Goal: Information Seeking & Learning: Learn about a topic

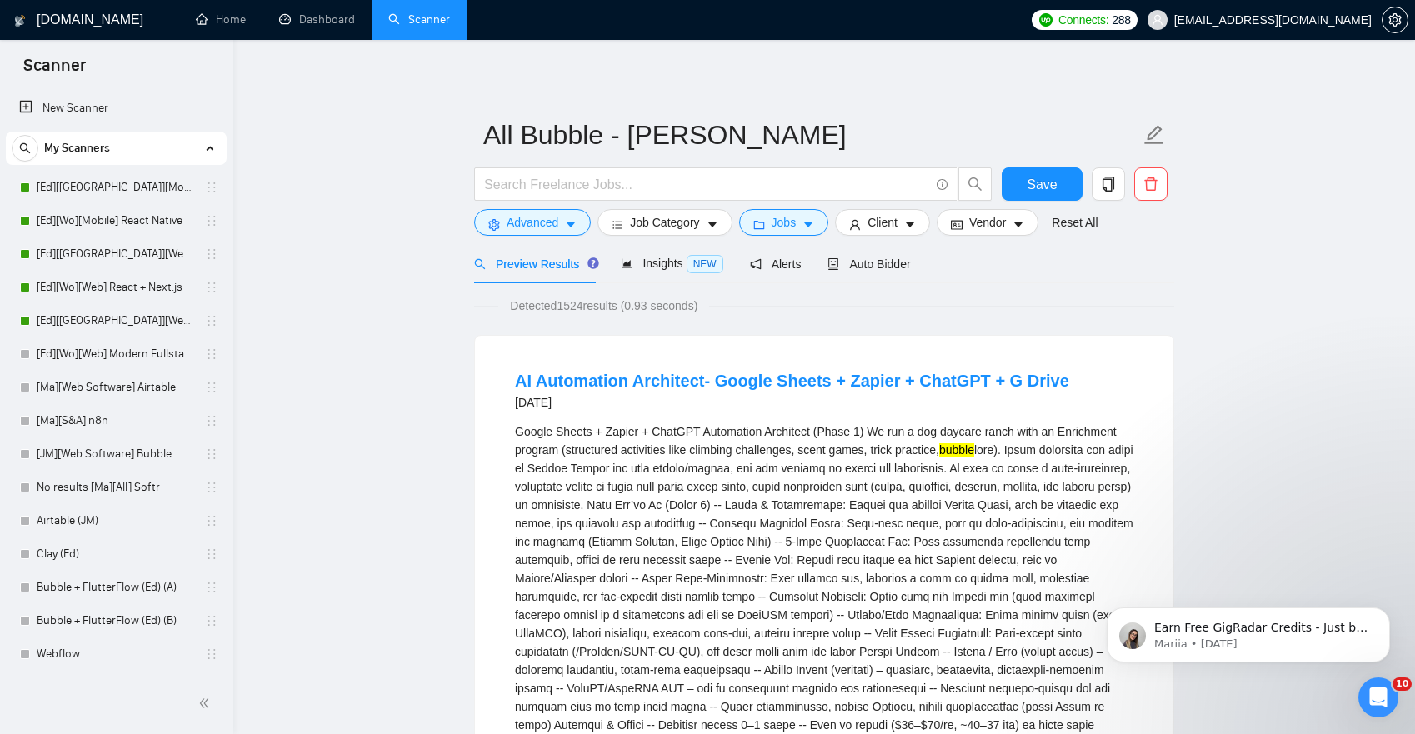
scroll to position [10, 0]
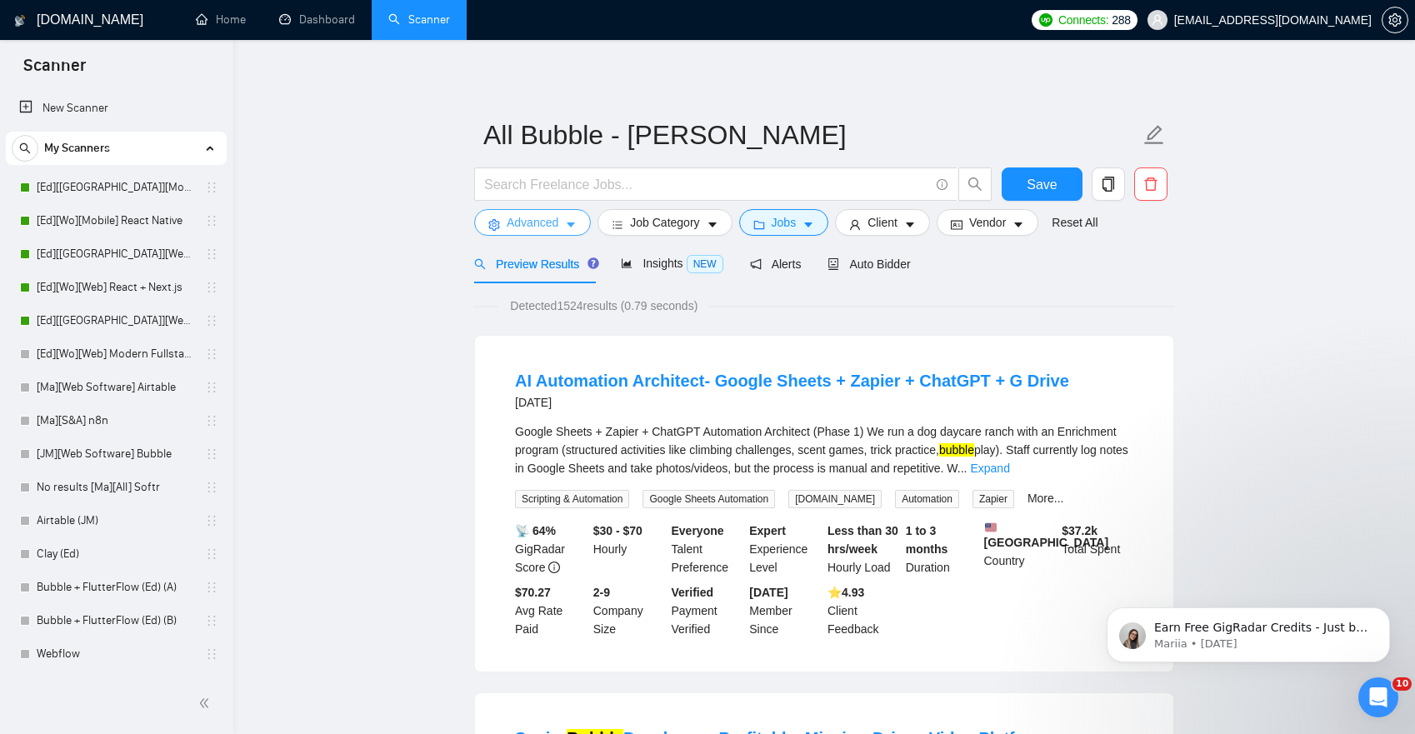
click at [533, 216] on span "Advanced" at bounding box center [533, 222] width 52 height 18
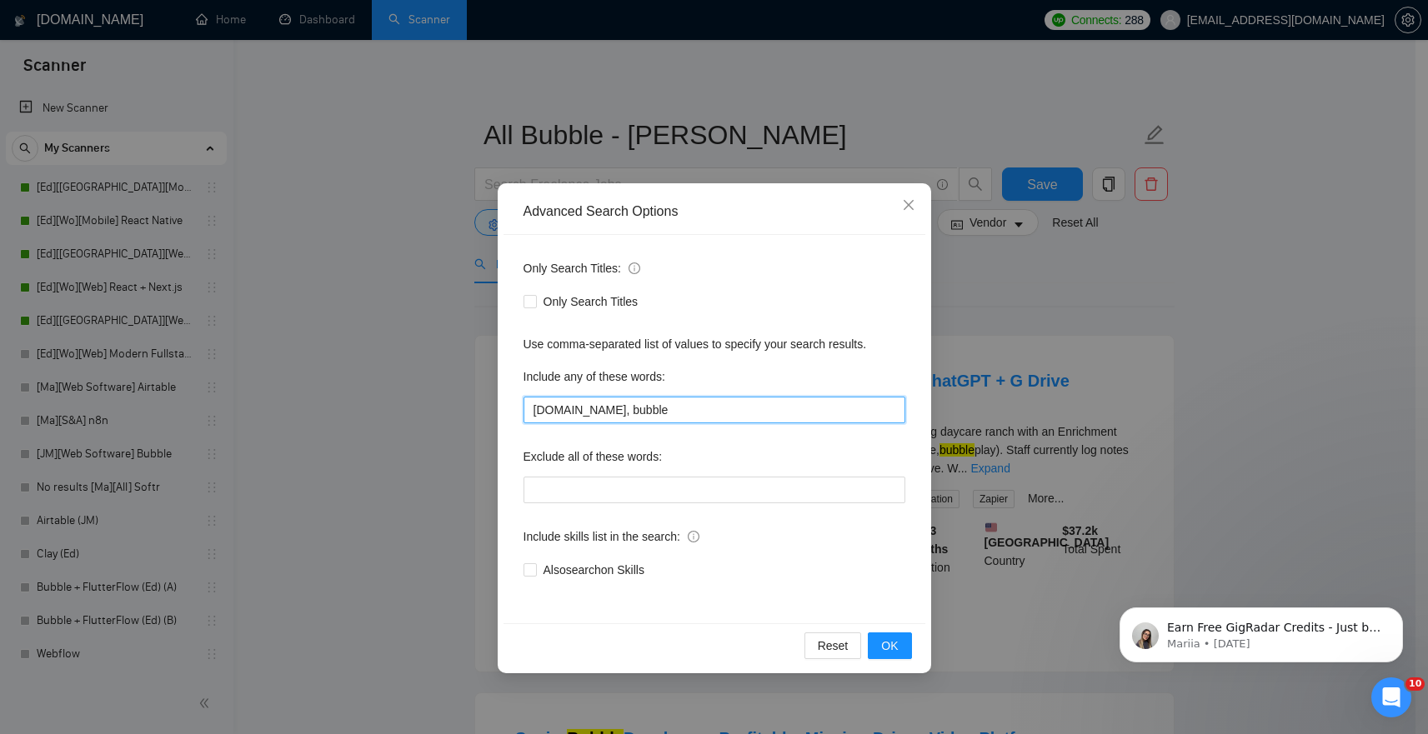
drag, startPoint x: 585, startPoint y: 409, endPoint x: 754, endPoint y: 414, distance: 169.3
click at [754, 414] on input "[DOMAIN_NAME], bubble" at bounding box center [714, 410] width 382 height 27
click at [757, 368] on div "Include any of these words:" at bounding box center [714, 379] width 382 height 33
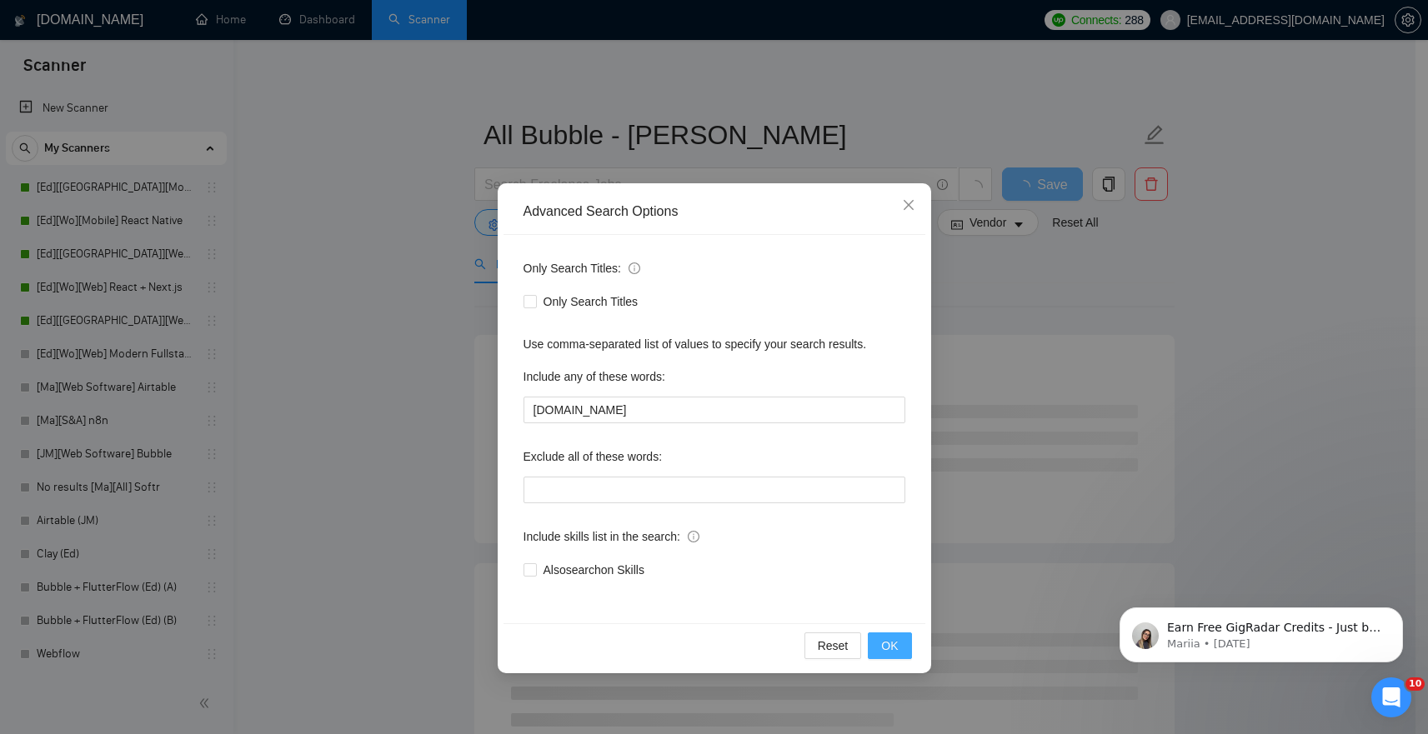
click at [894, 652] on span "OK" at bounding box center [889, 646] width 17 height 18
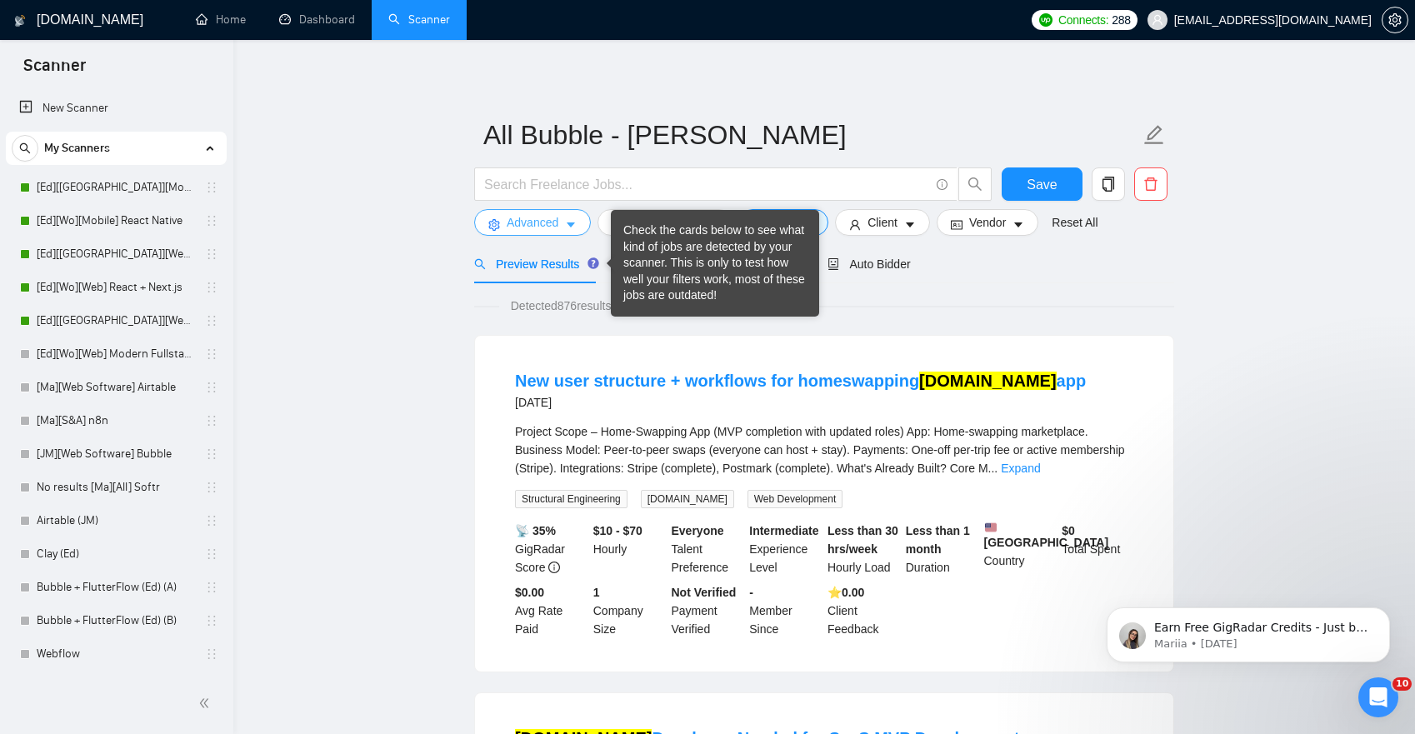
click at [526, 221] on span "Advanced" at bounding box center [533, 222] width 52 height 18
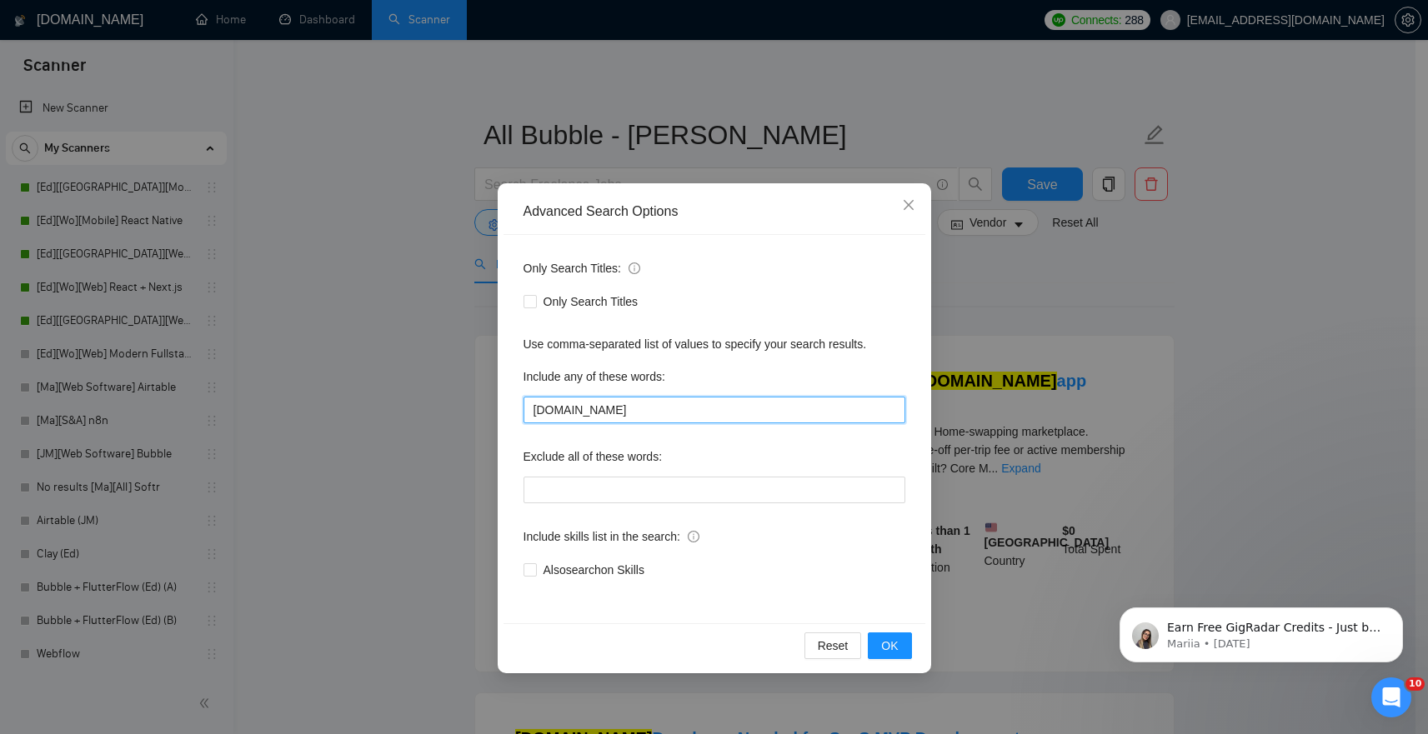
click at [553, 414] on input "bubble.io" at bounding box center [714, 410] width 382 height 27
type input "bubble"
click at [799, 379] on div "Include any of these words:" at bounding box center [714, 379] width 382 height 33
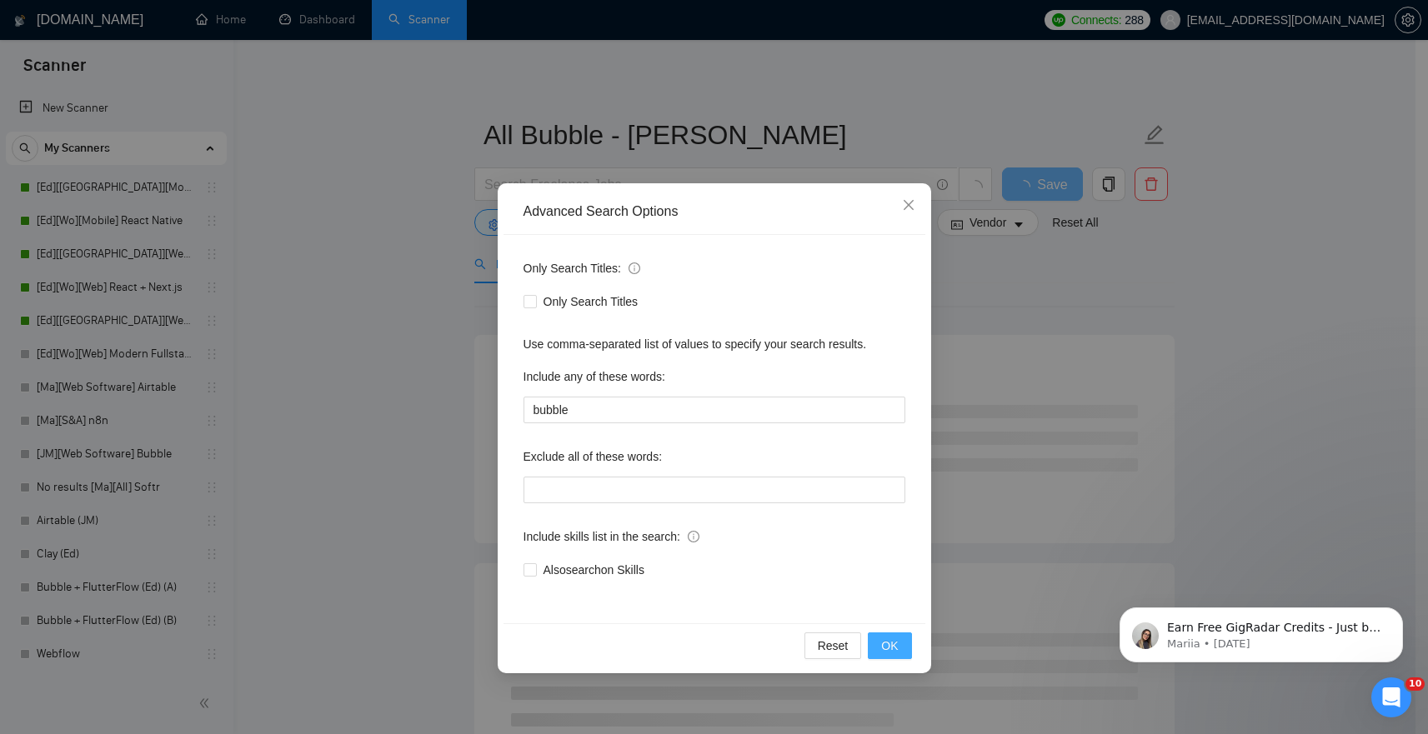
click at [893, 650] on span "OK" at bounding box center [889, 646] width 17 height 18
